Goal: Browse casually

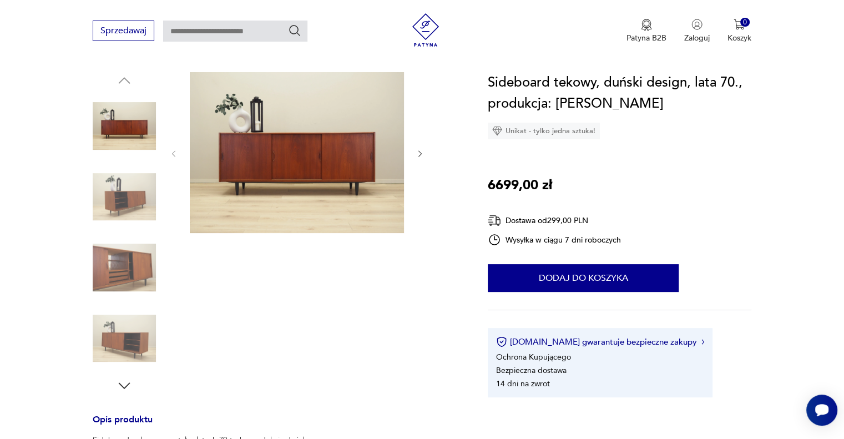
click at [142, 266] on img at bounding box center [124, 267] width 63 height 63
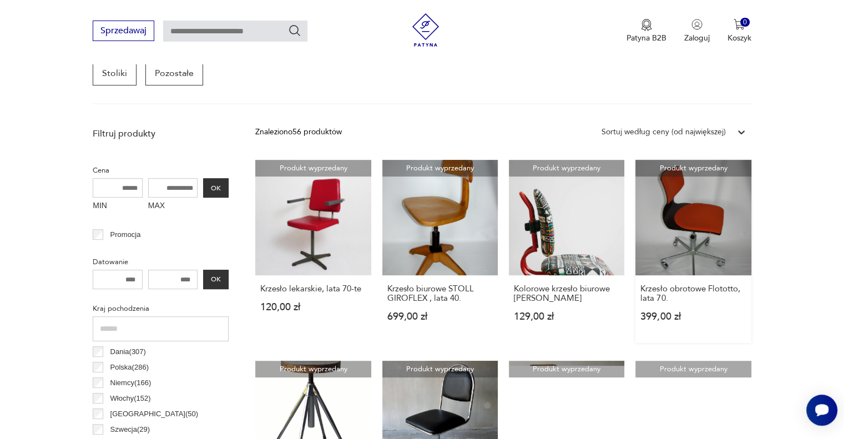
scroll to position [444, 0]
